Goal: Check status: Check status

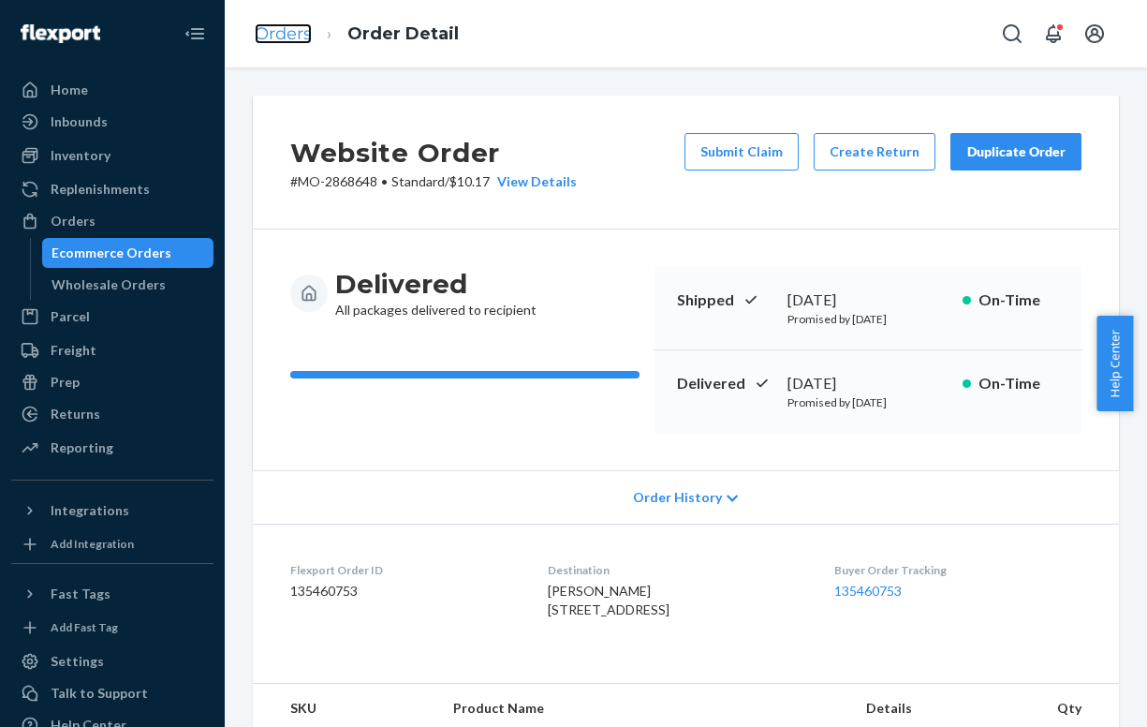
click at [266, 27] on link "Orders" at bounding box center [283, 33] width 57 height 21
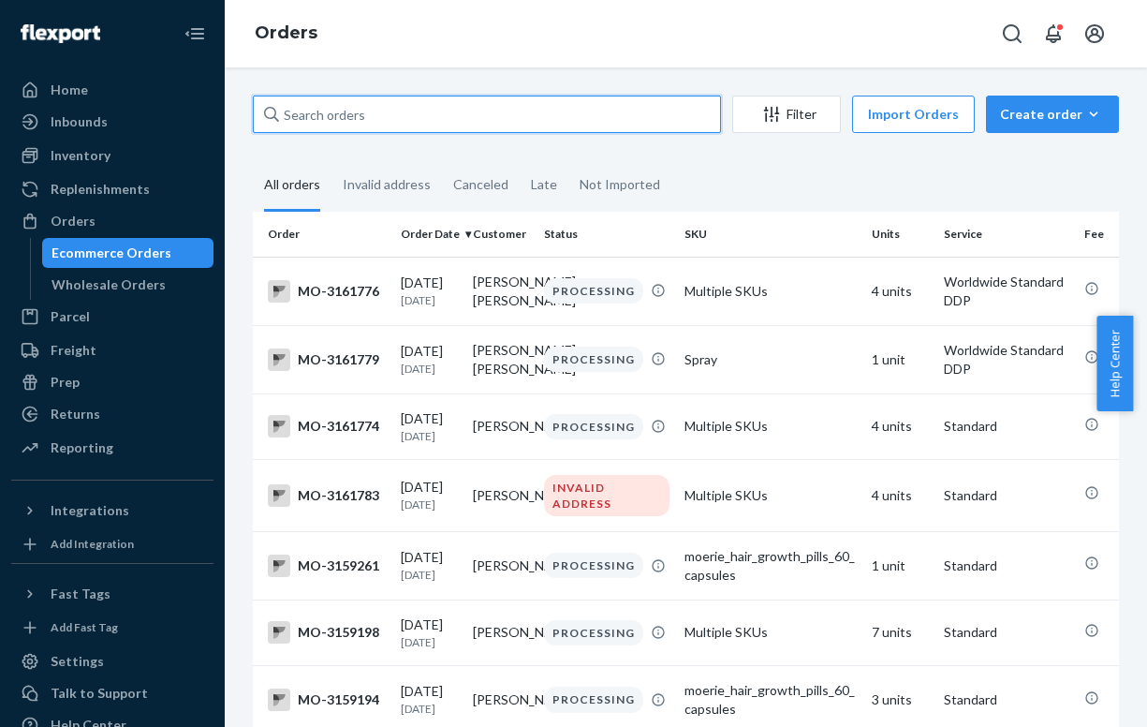
drag, startPoint x: 419, startPoint y: 118, endPoint x: 297, endPoint y: 111, distance: 122.0
click at [297, 111] on input "text" at bounding box center [487, 114] width 468 height 37
paste input "2861862"
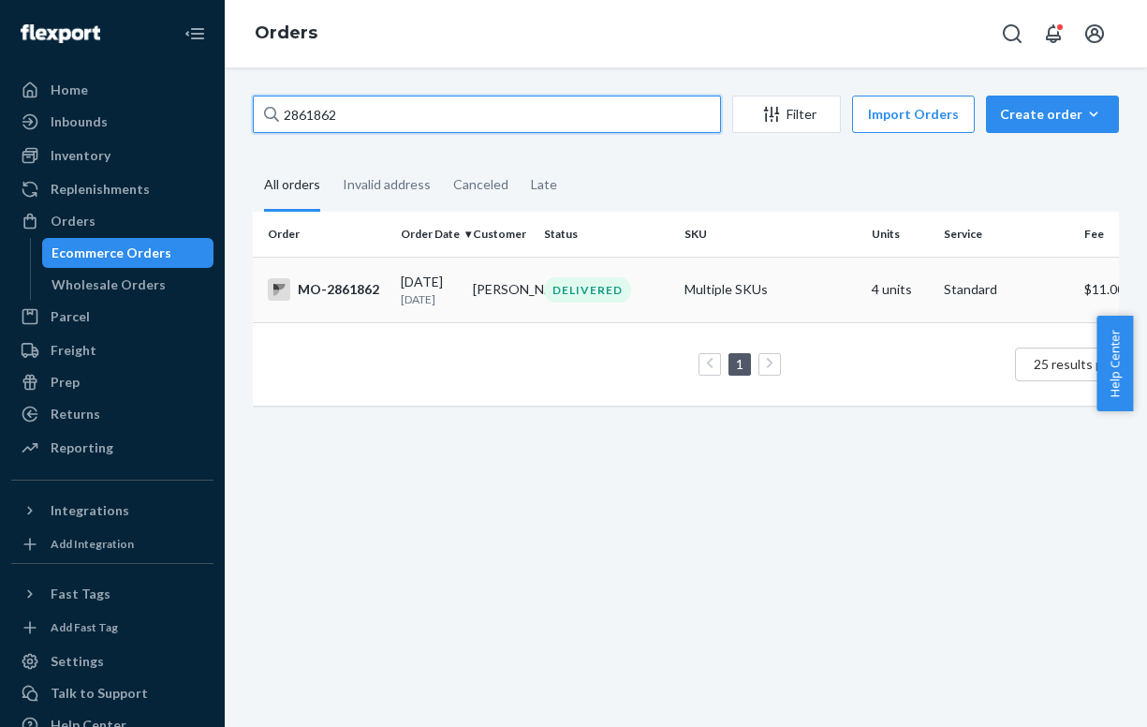
type input "2861862"
click at [588, 296] on div "DELIVERED" at bounding box center [587, 289] width 87 height 25
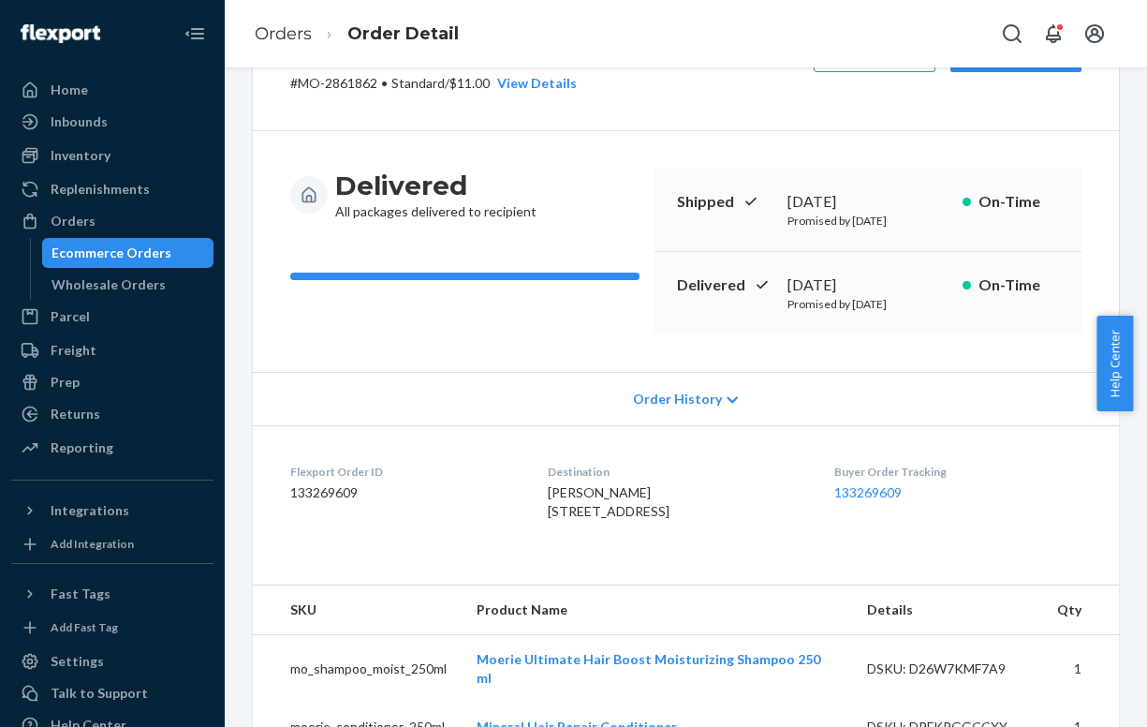
scroll to position [807, 0]
